Goal: Answer question/provide support

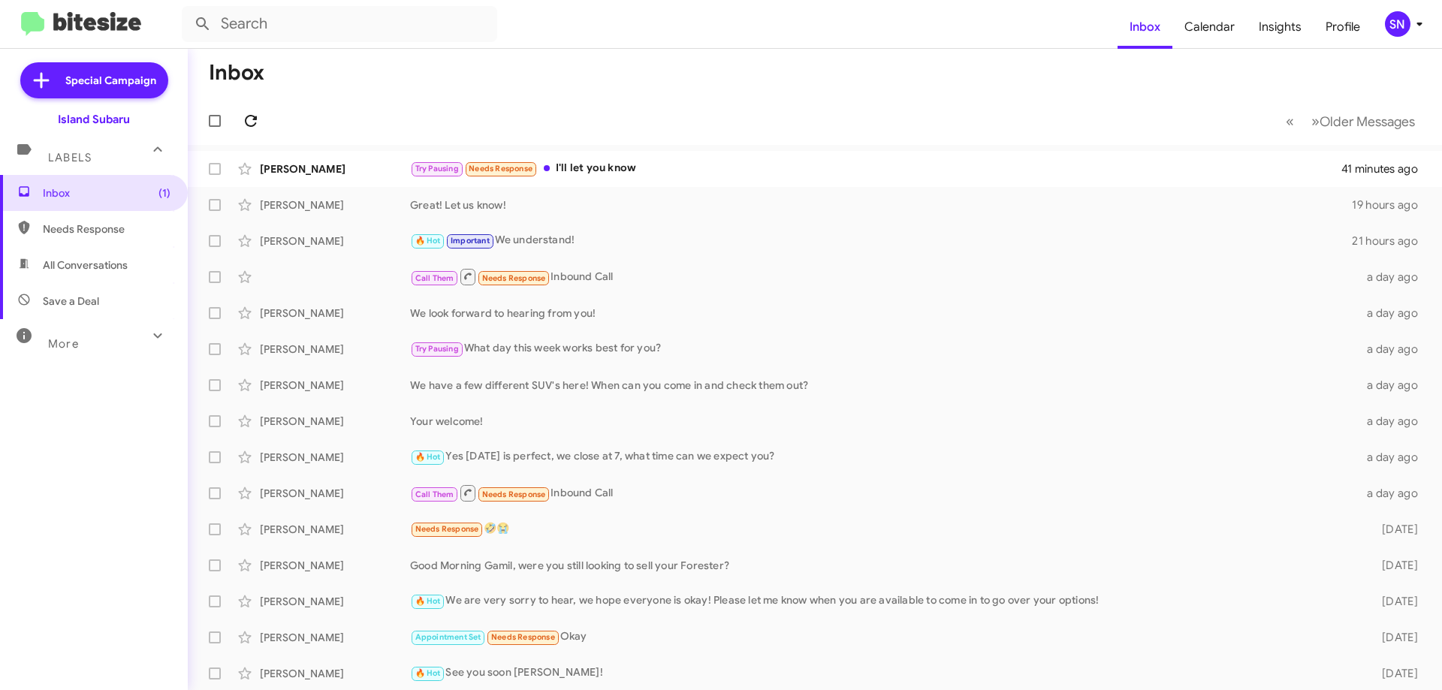
click at [241, 110] on button at bounding box center [251, 121] width 30 height 30
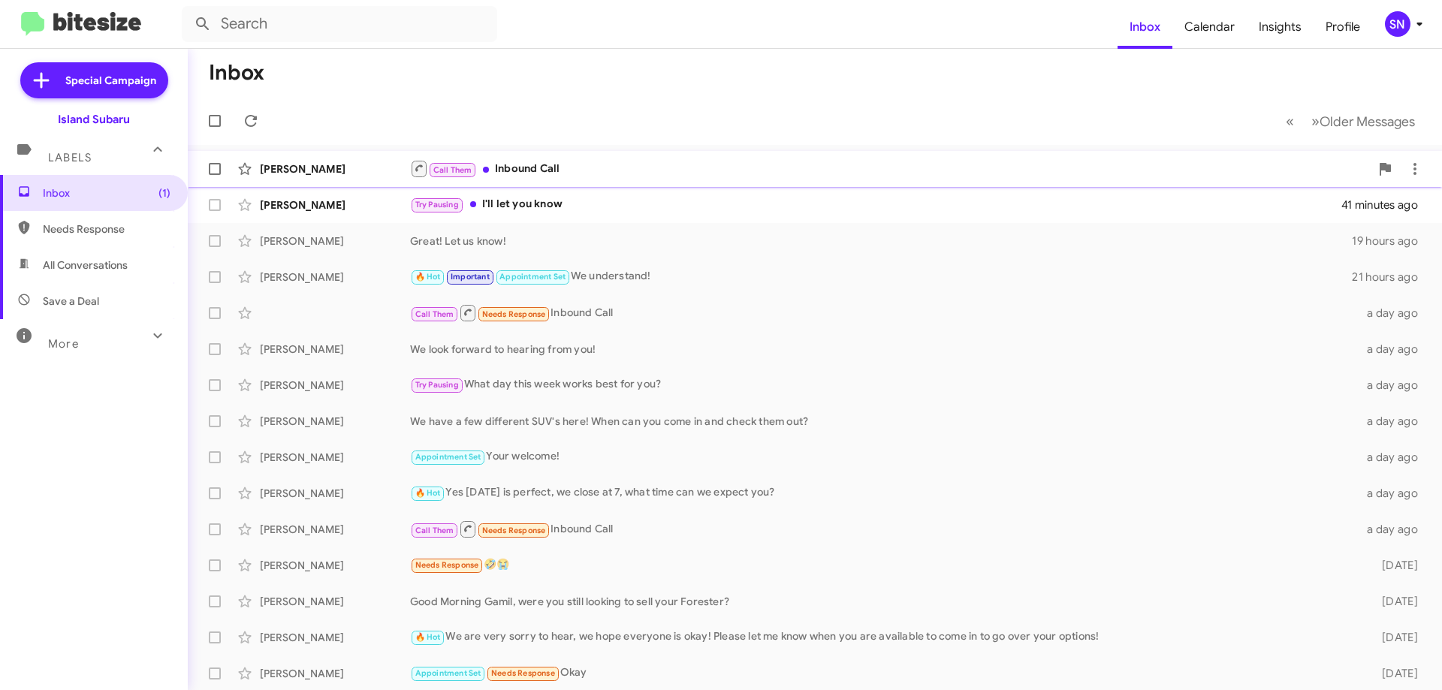
click at [613, 159] on div "Call Them Inbound Call" at bounding box center [890, 168] width 960 height 19
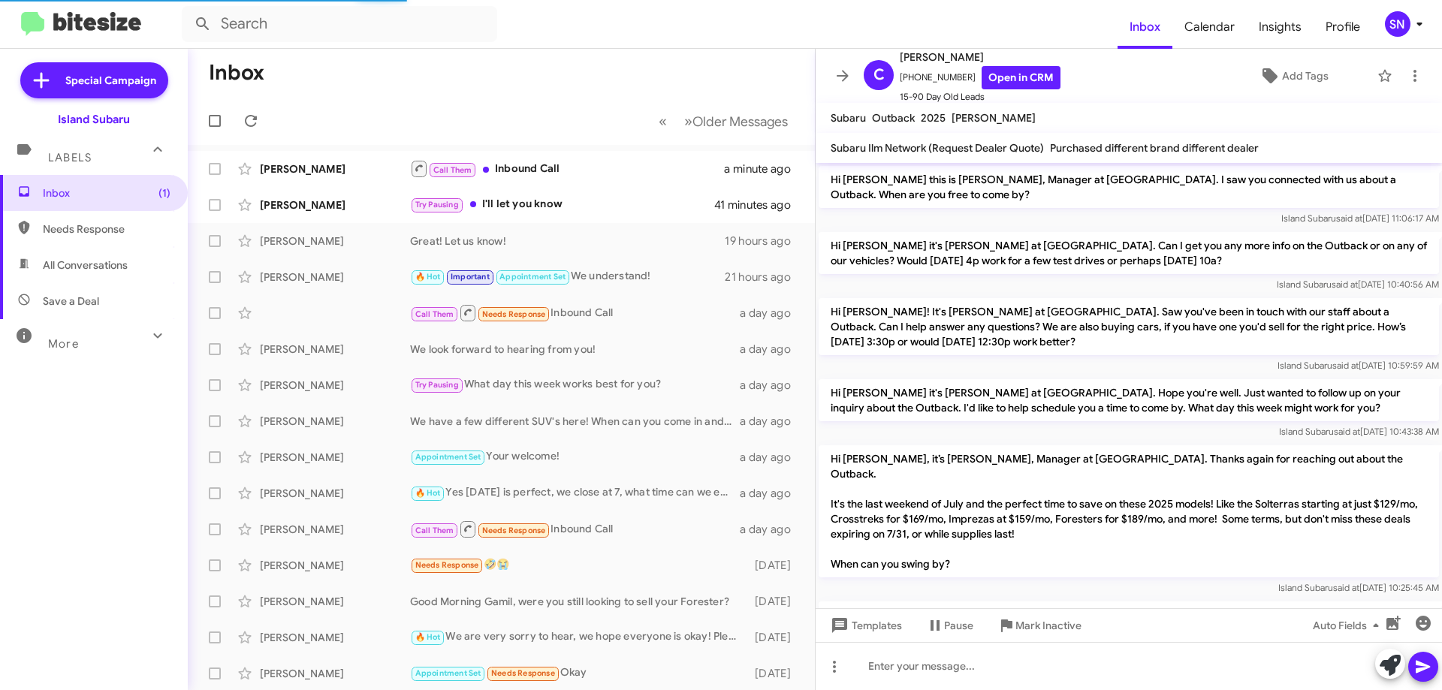
scroll to position [475, 0]
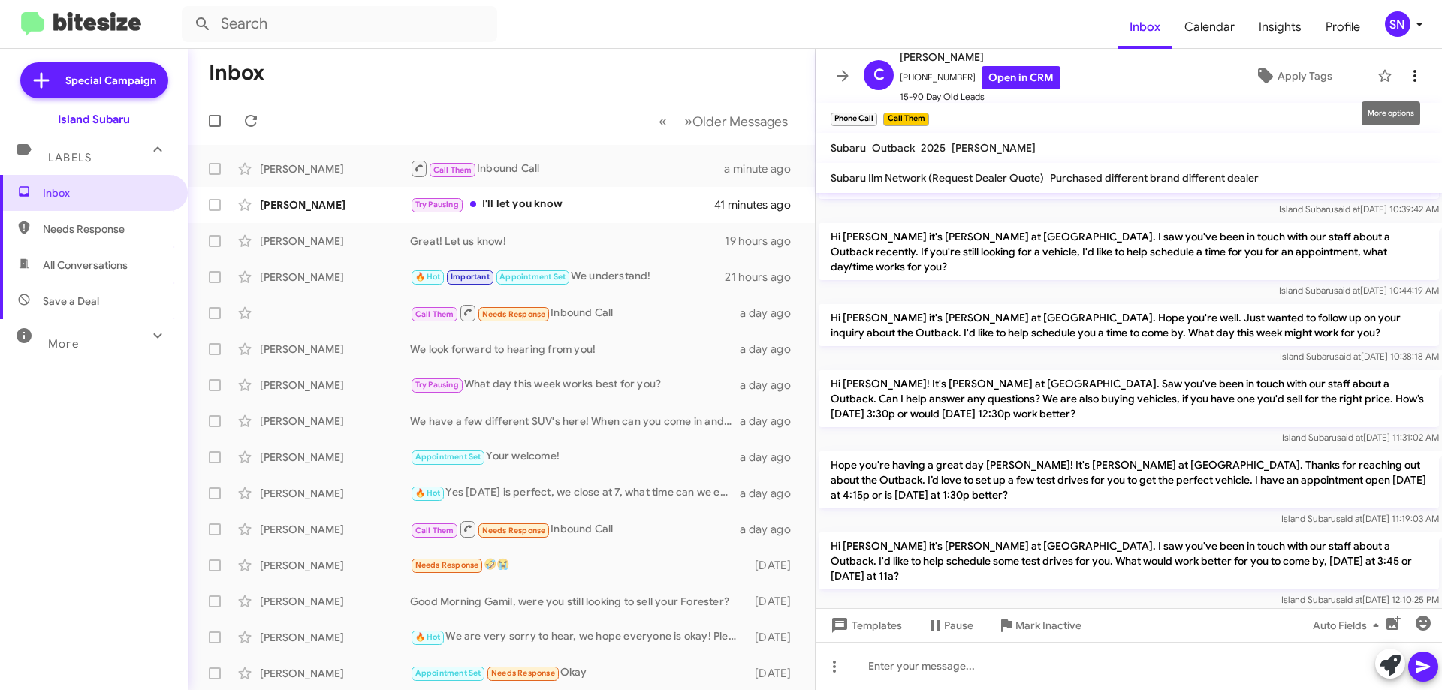
click at [1406, 68] on icon at bounding box center [1415, 76] width 18 height 18
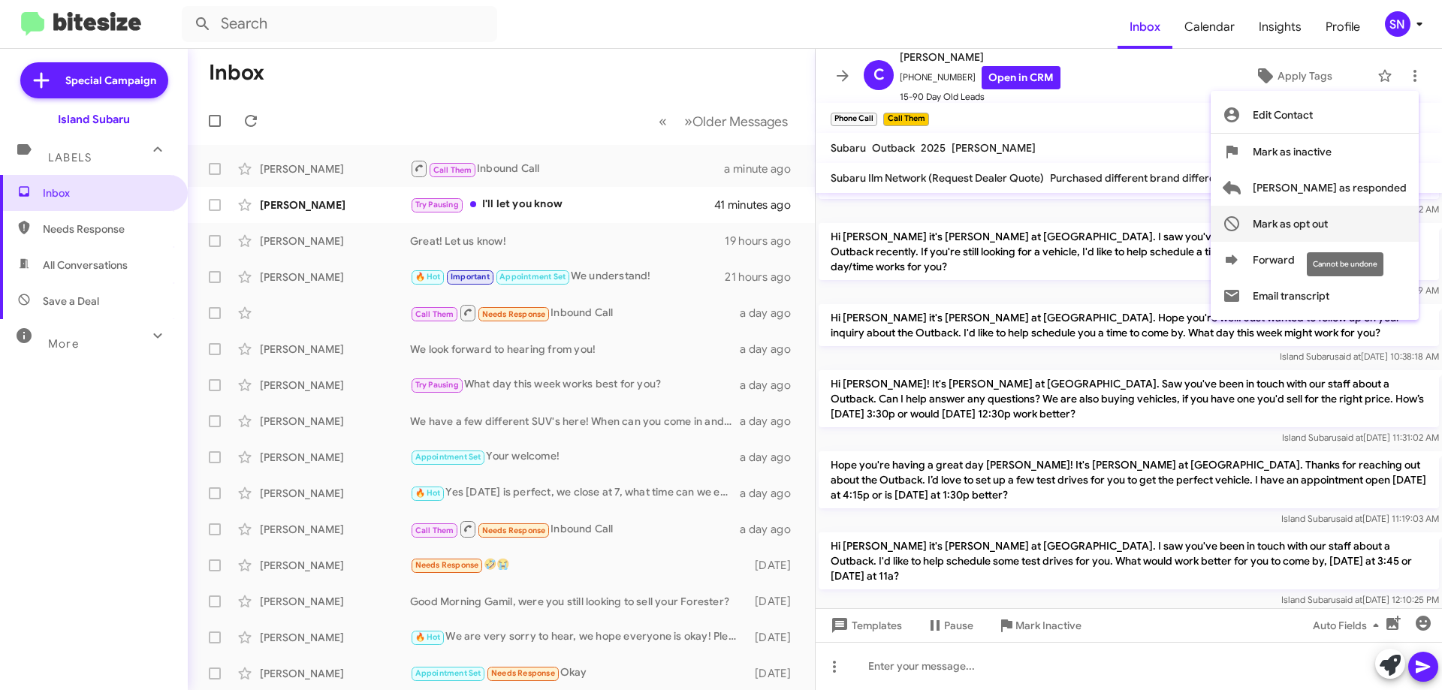
click at [1328, 226] on span "Mark as opt out" at bounding box center [1290, 224] width 75 height 36
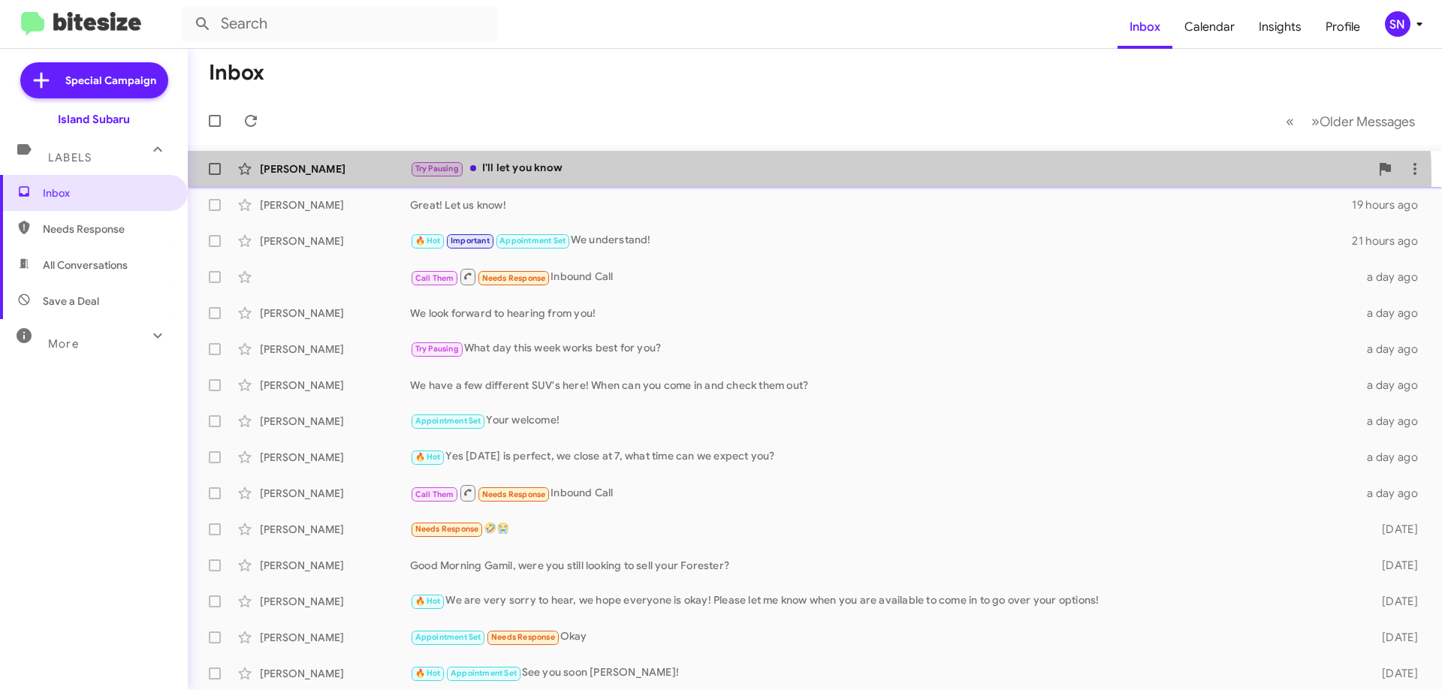
click at [647, 183] on div "[PERSON_NAME] Try Pausing I'll let you know 42 minutes ago" at bounding box center [815, 169] width 1230 height 30
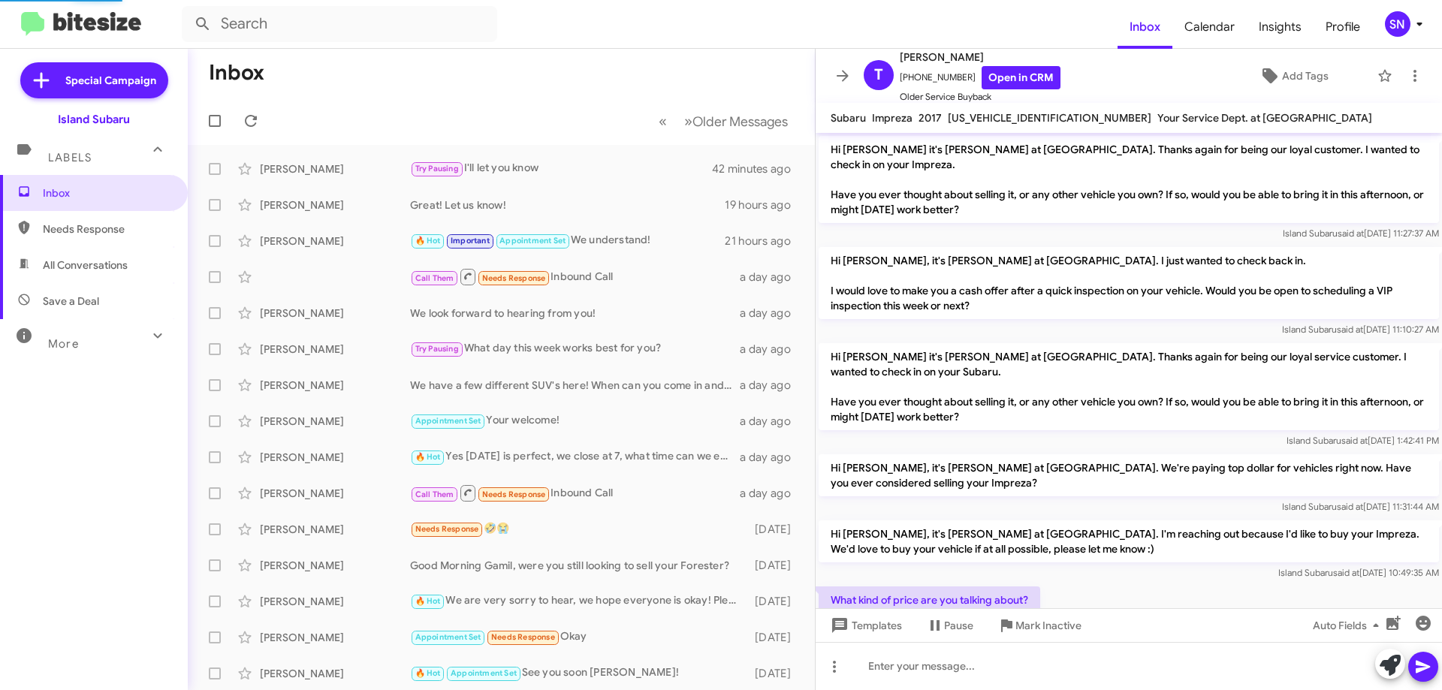
scroll to position [158, 0]
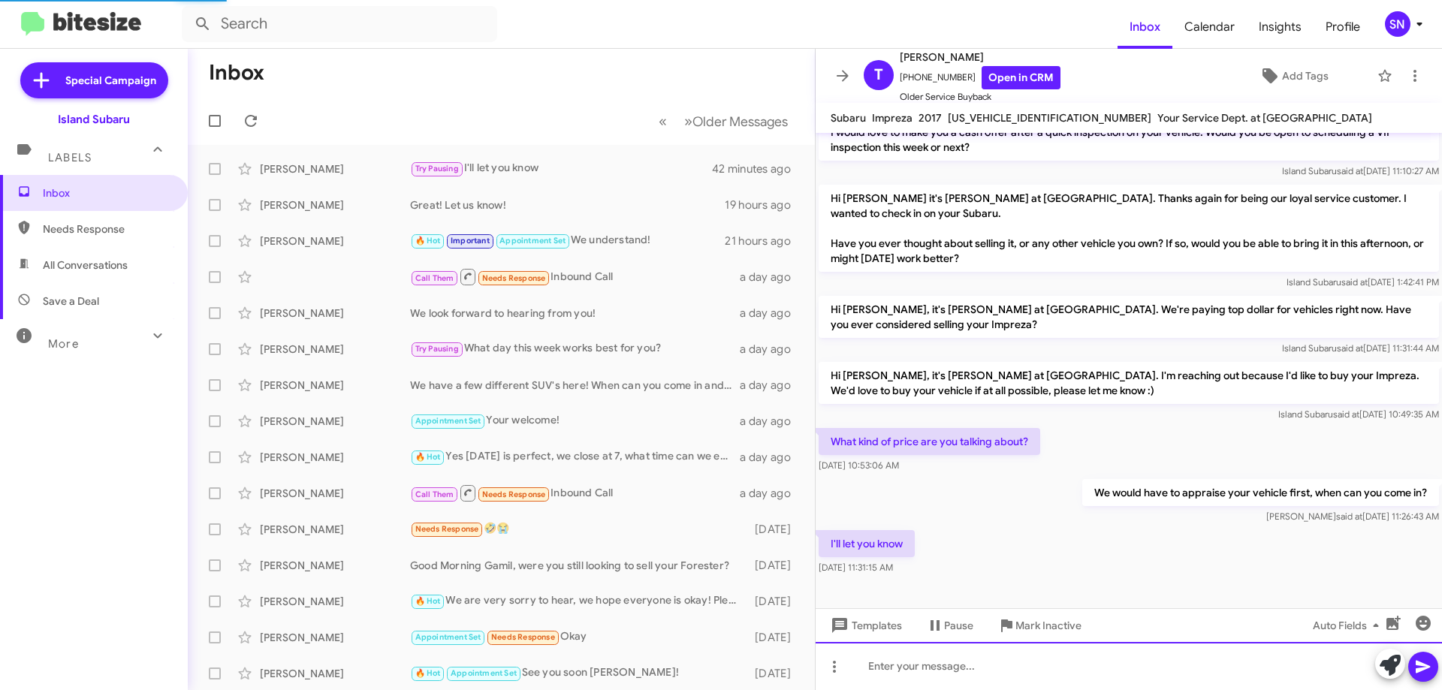
click at [961, 656] on div at bounding box center [1129, 666] width 626 height 48
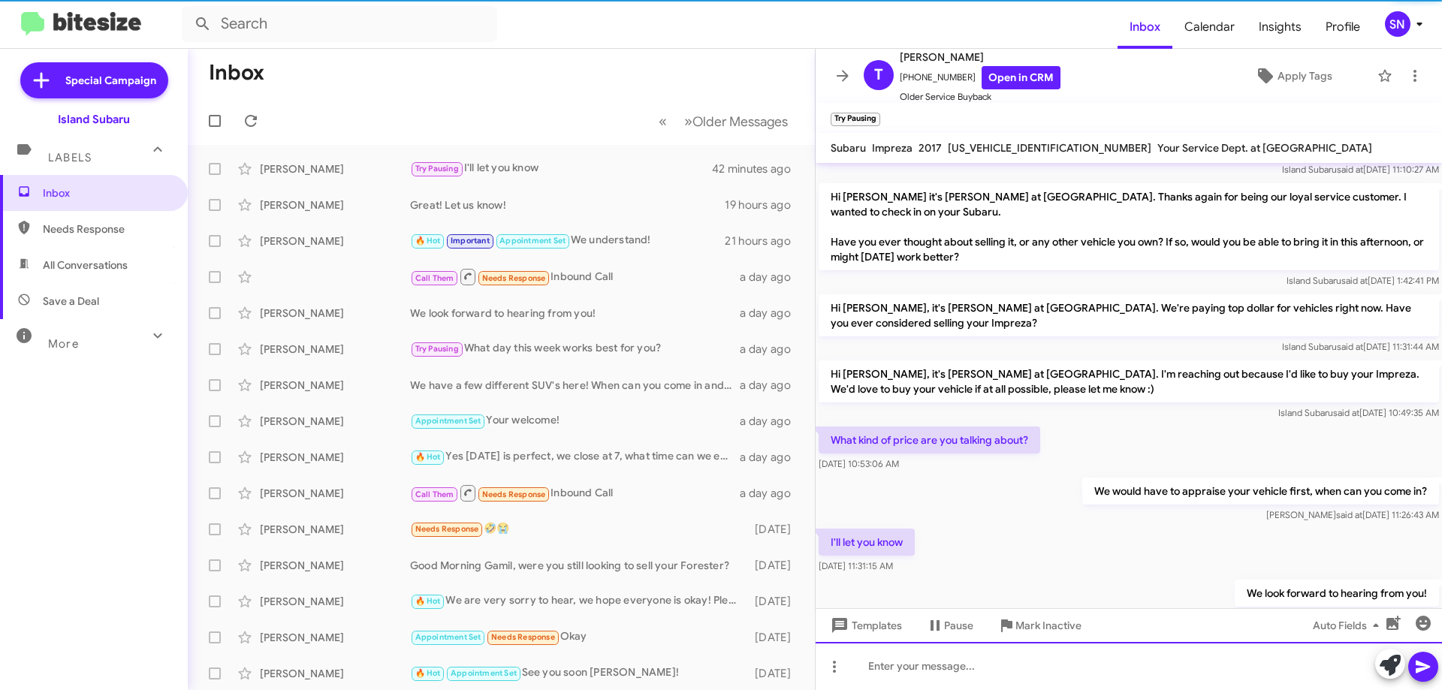
scroll to position [243, 0]
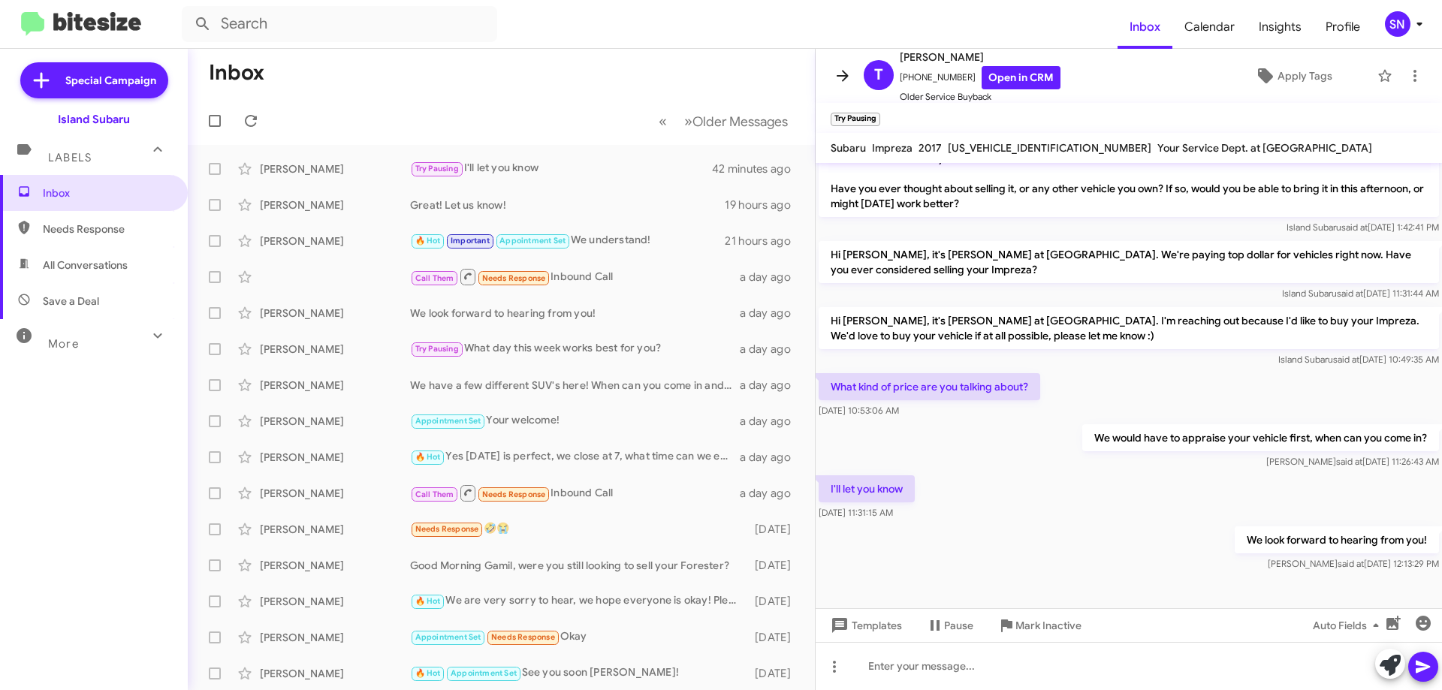
click at [843, 80] on icon at bounding box center [843, 75] width 12 height 11
